Goal: Navigation & Orientation: Find specific page/section

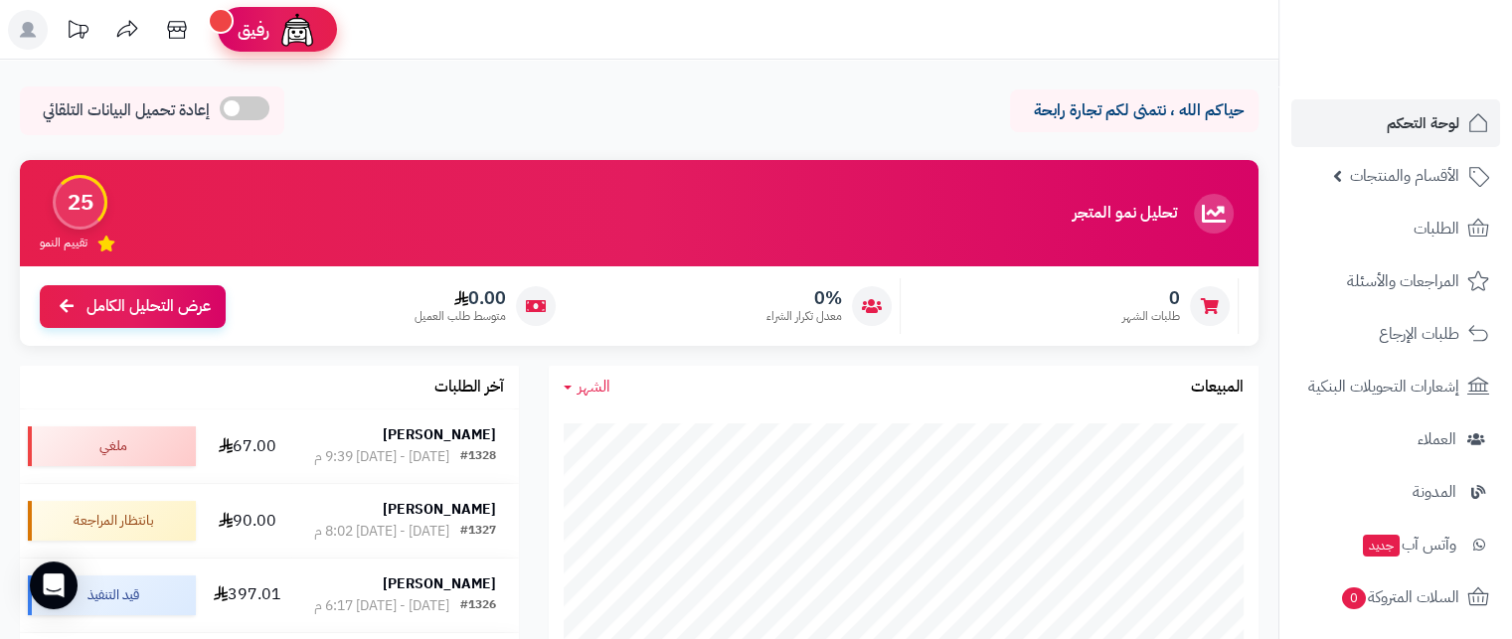
click at [263, 36] on span "رفيق" at bounding box center [254, 30] width 32 height 24
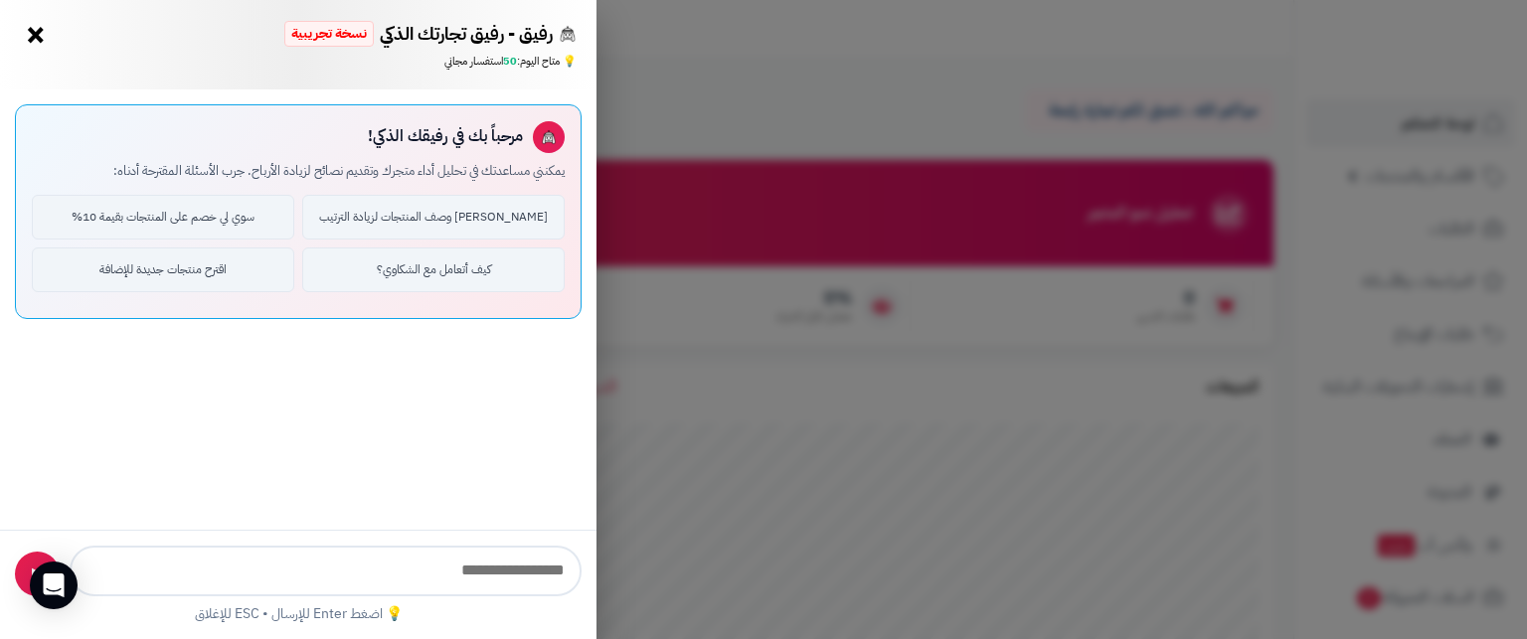
click at [33, 31] on button "×" at bounding box center [36, 35] width 32 height 32
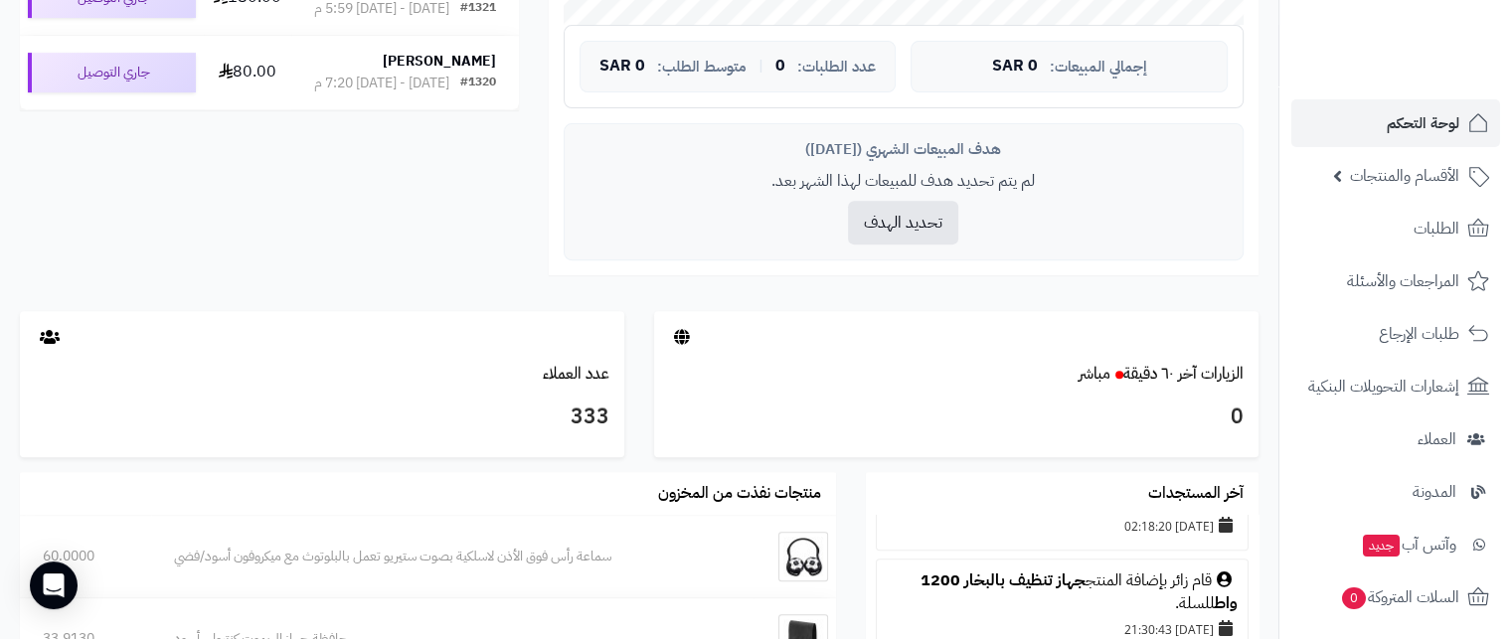
scroll to position [683, 0]
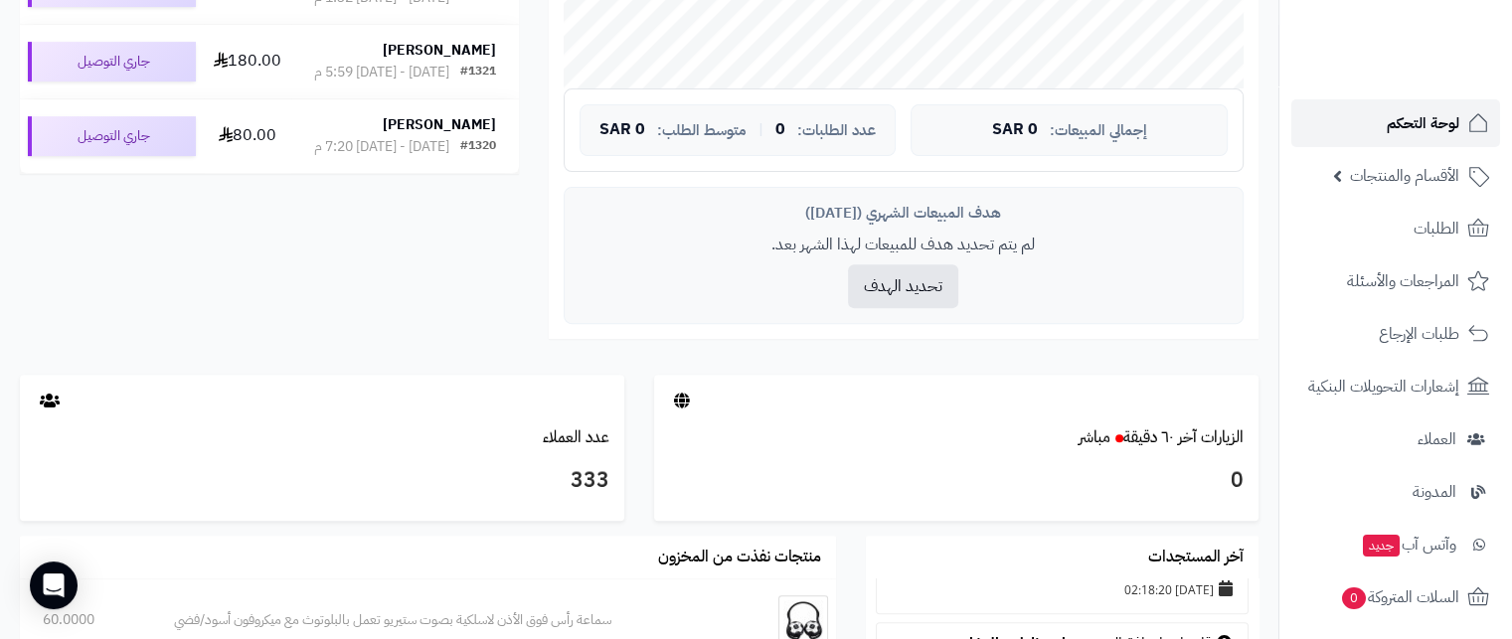
click at [1392, 139] on link "لوحة التحكم" at bounding box center [1396, 123] width 209 height 48
